Goal: Task Accomplishment & Management: Manage account settings

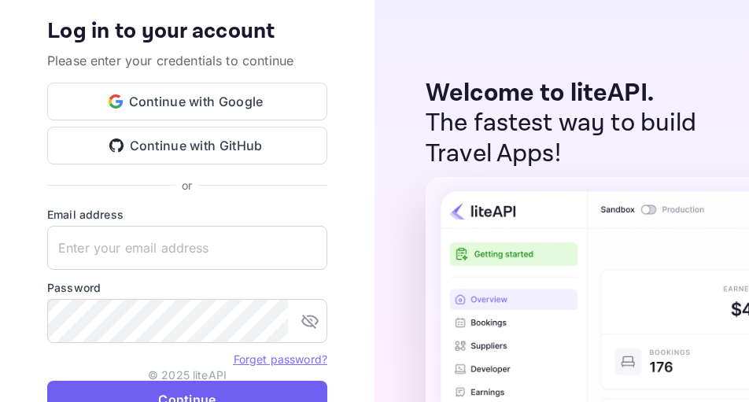
type input "nuiteedirectcug@hotelogical.com"
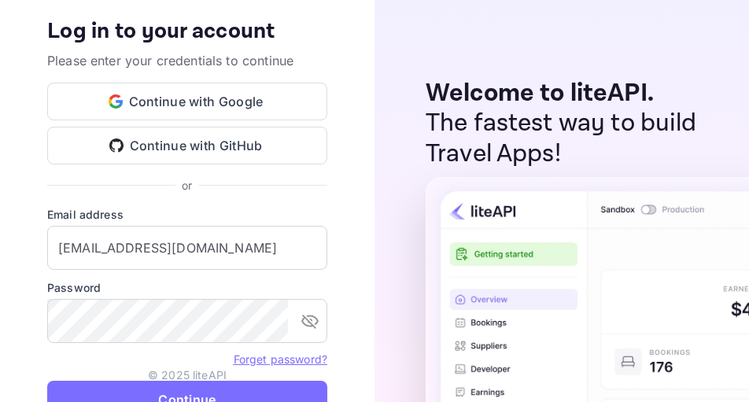
click at [275, 363] on button "Continue" at bounding box center [187, 400] width 280 height 38
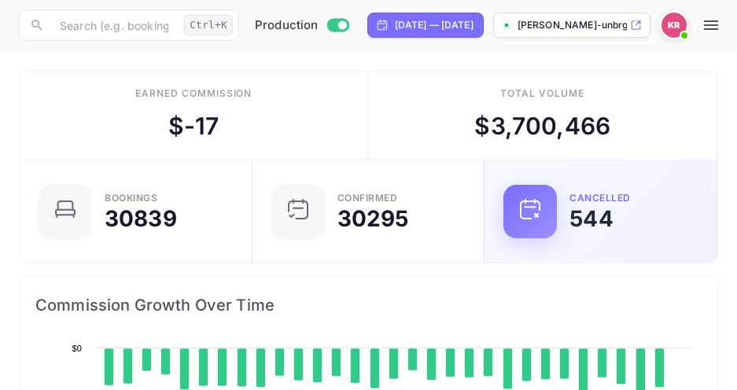
scroll to position [244, 330]
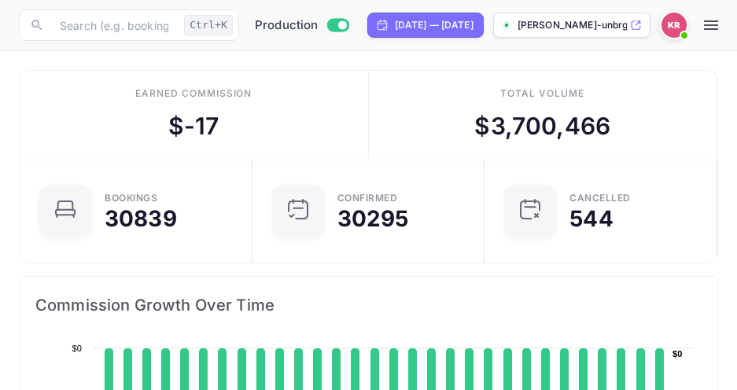
drag, startPoint x: 713, startPoint y: 0, endPoint x: 391, endPoint y: 106, distance: 339.5
click at [391, 106] on div "Total volume $ 3,700,466" at bounding box center [543, 115] width 349 height 89
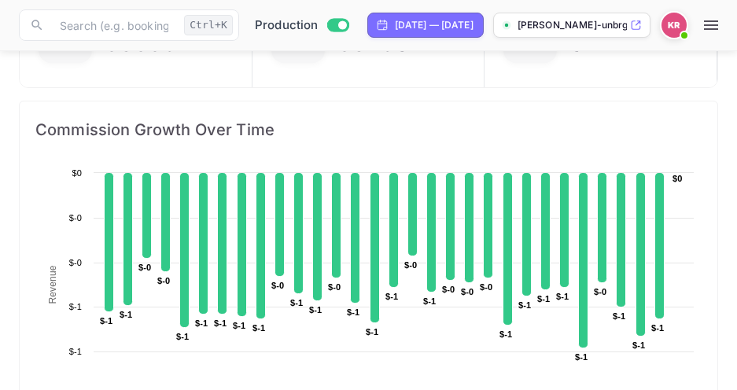
scroll to position [0, 0]
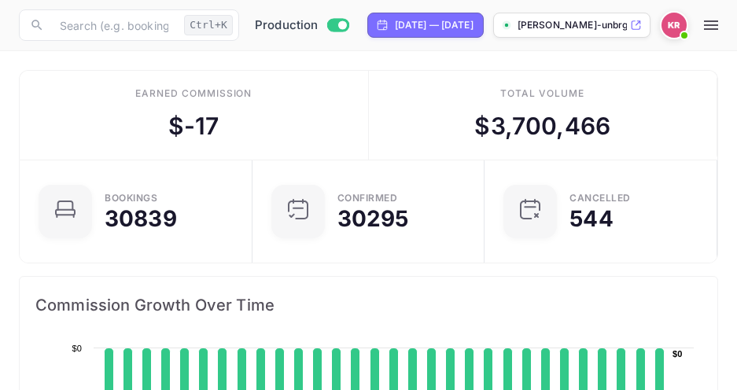
click at [687, 27] on img at bounding box center [674, 25] width 25 height 25
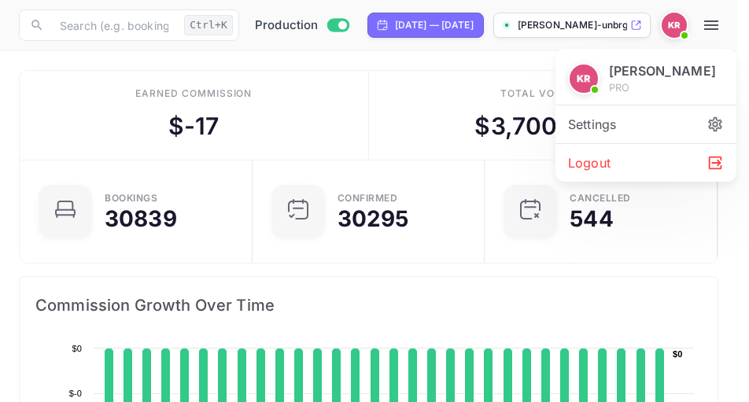
click at [595, 123] on div "Settings" at bounding box center [645, 124] width 181 height 38
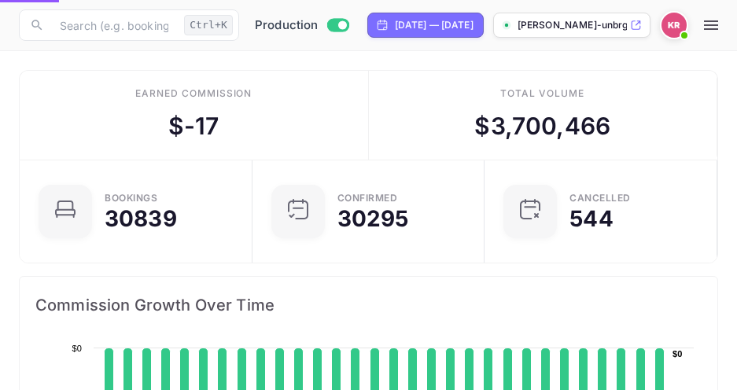
scroll to position [13, 13]
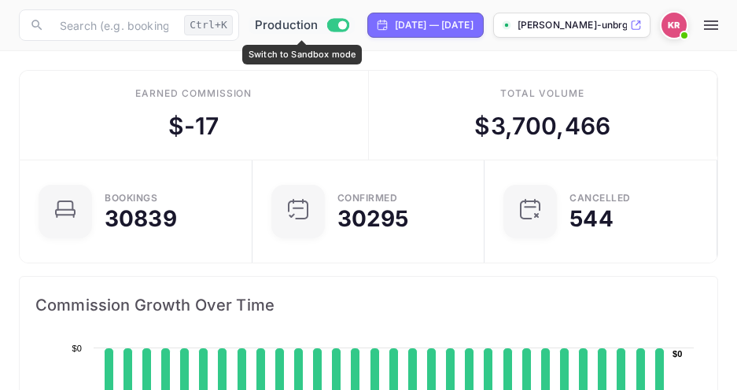
click at [279, 27] on span "Production" at bounding box center [287, 26] width 64 height 18
checkbox input "false"
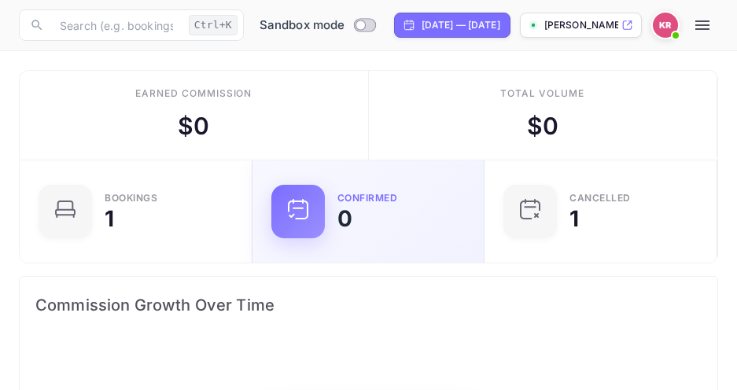
scroll to position [244, 330]
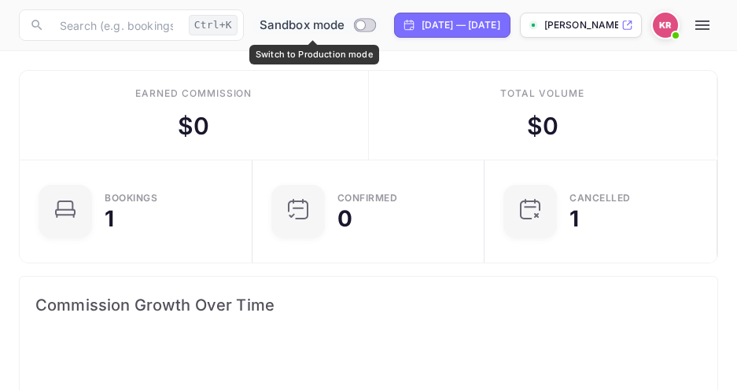
click at [282, 26] on span "Sandbox mode" at bounding box center [303, 26] width 86 height 18
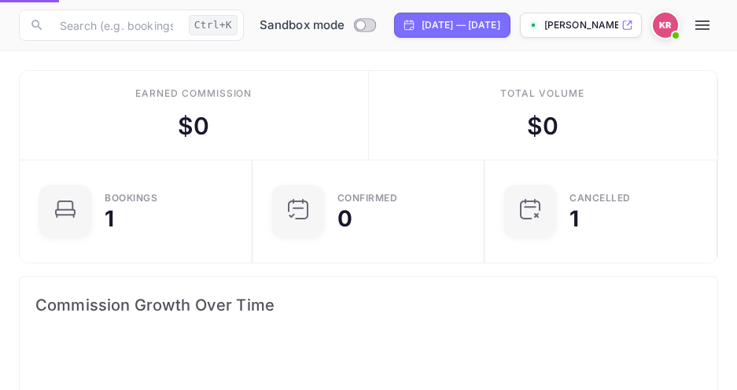
checkbox input "true"
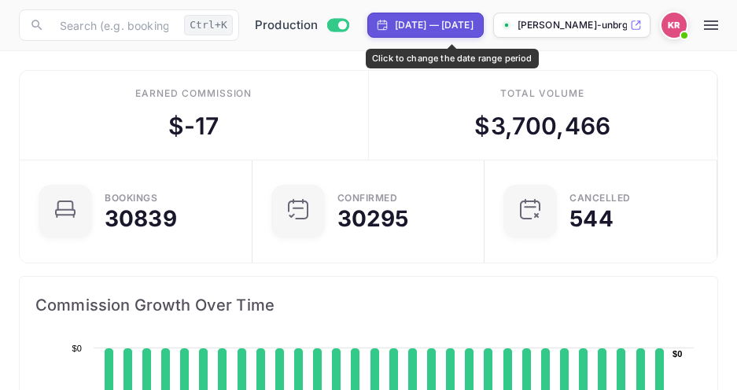
click at [411, 27] on div "[DATE] — [DATE]" at bounding box center [434, 25] width 79 height 14
select select "6"
select select "2025"
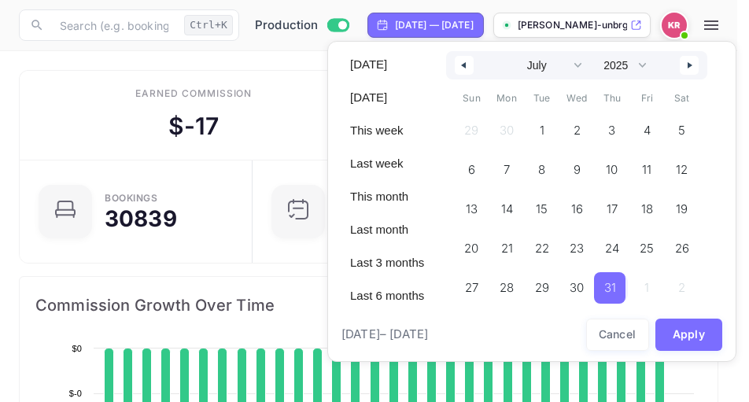
click at [289, 73] on div at bounding box center [374, 201] width 749 height 402
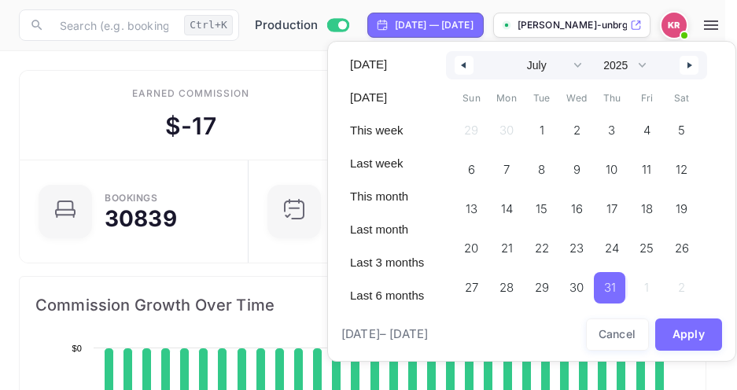
scroll to position [13, 13]
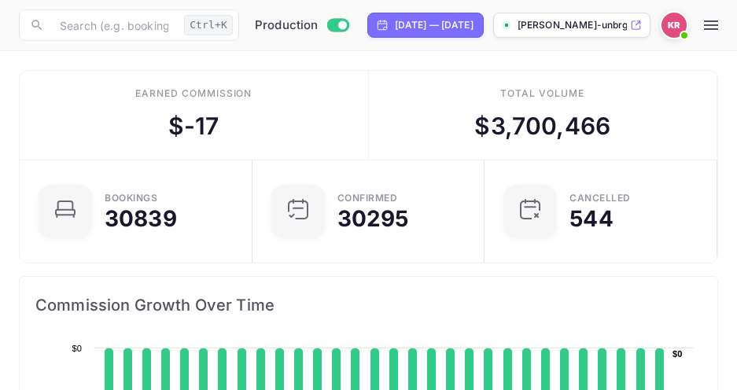
drag, startPoint x: 729, startPoint y: 0, endPoint x: 396, endPoint y: 117, distance: 352.8
click at [396, 117] on div "Total volume $ 3,700,466" at bounding box center [543, 115] width 349 height 89
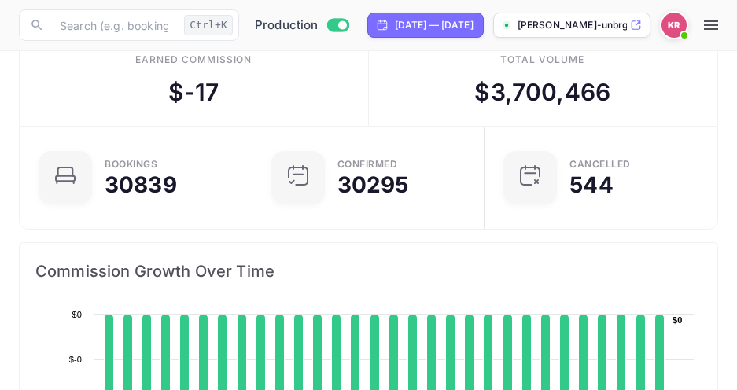
scroll to position [0, 0]
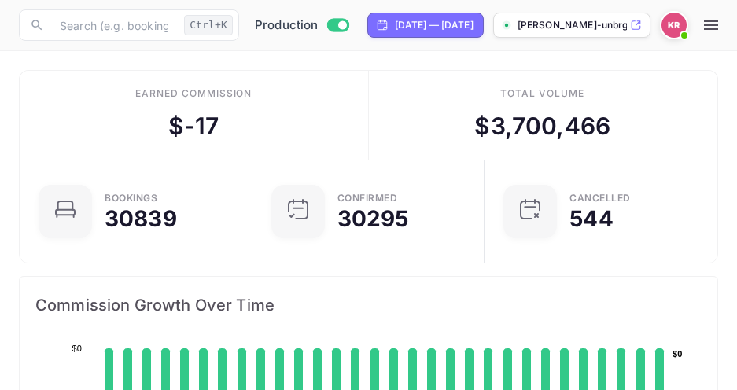
click at [608, 28] on p "[PERSON_NAME]-unbrg.[PERSON_NAME]..." at bounding box center [572, 25] width 109 height 14
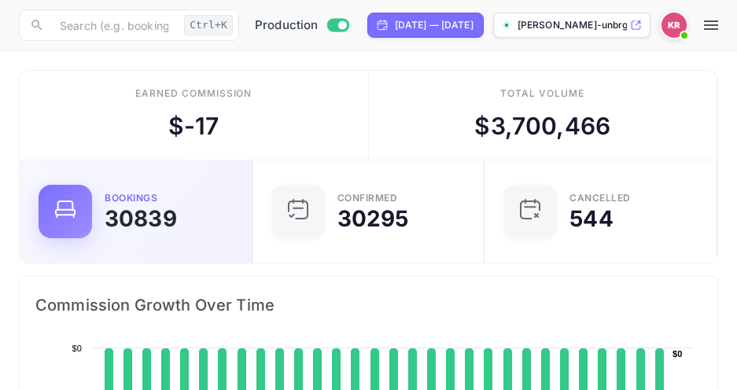
click at [145, 201] on div "Bookings" at bounding box center [131, 198] width 53 height 9
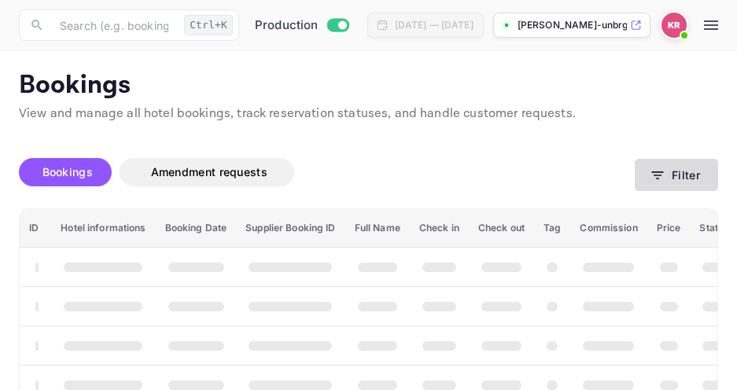
click at [660, 177] on icon "button" at bounding box center [658, 176] width 16 height 16
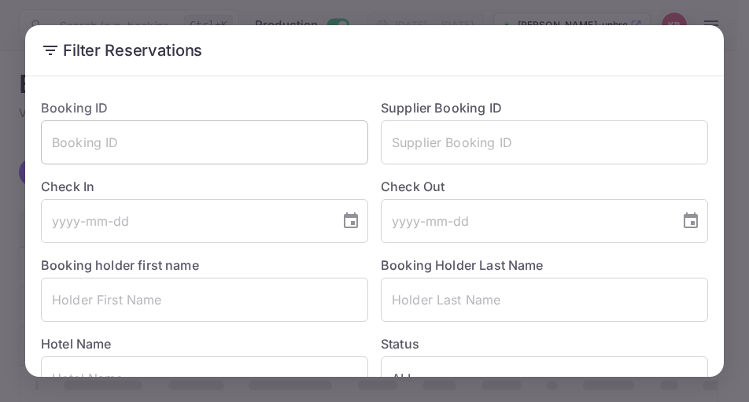
click at [72, 147] on input "text" at bounding box center [204, 142] width 327 height 44
